Goal: Check status: Check status

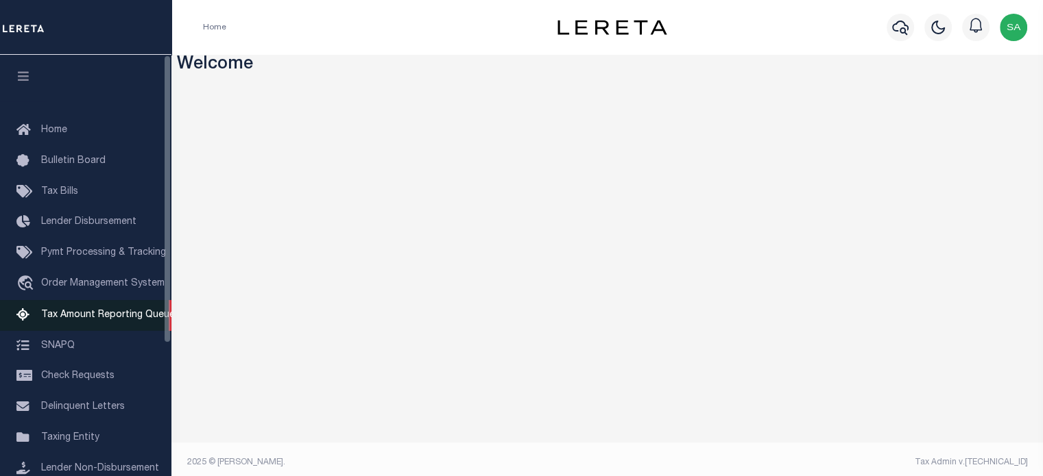
click at [104, 320] on span "Tax Amount Reporting Queue" at bounding box center [108, 316] width 134 height 10
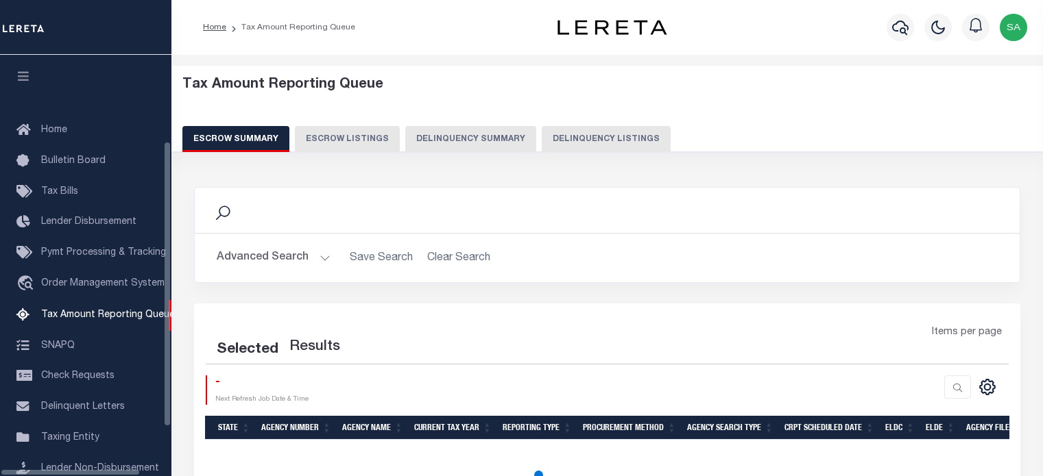
select select "100"
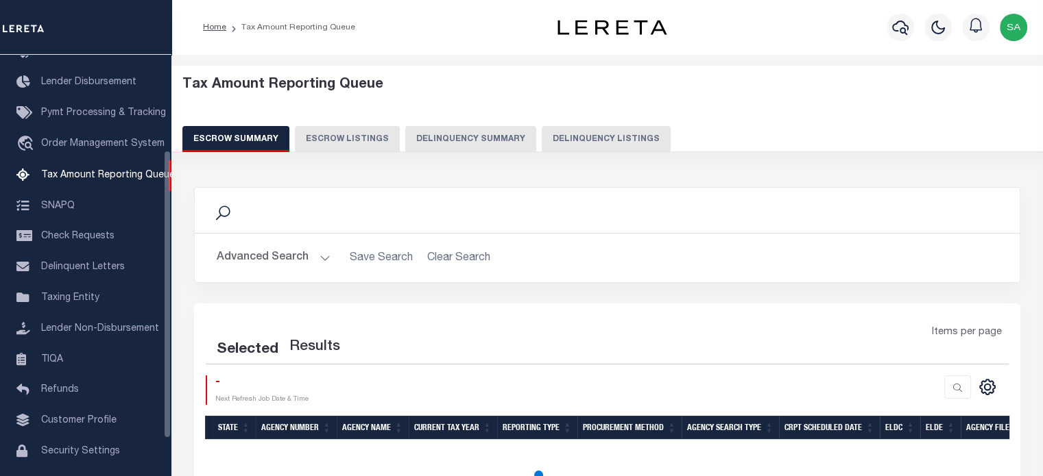
select select "100"
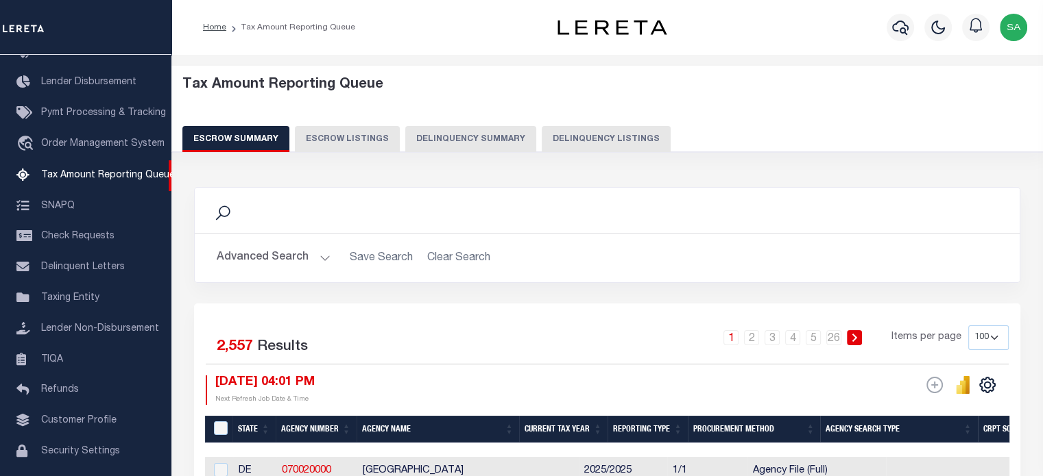
click at [849, 201] on div "Search" at bounding box center [607, 210] width 803 height 23
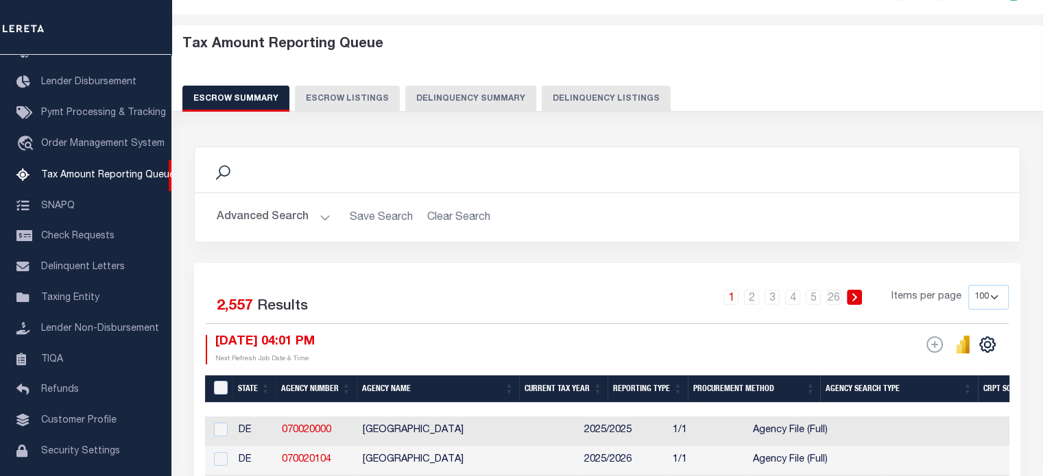
scroll to position [41, 0]
